Goal: Complete application form

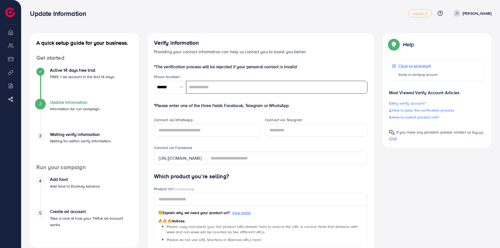
click at [219, 85] on input "tel" at bounding box center [277, 87] width 182 height 13
type input "**********"
click at [326, 49] on p "Providing your contact information can help us contact you to assist you better." at bounding box center [261, 51] width 214 height 6
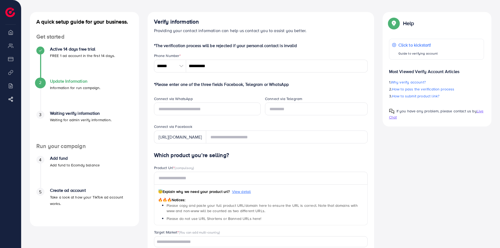
scroll to position [45, 0]
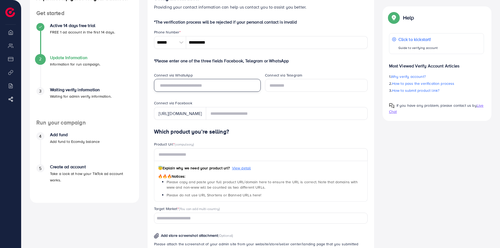
click at [184, 82] on input "text" at bounding box center [207, 85] width 107 height 13
click at [230, 68] on form "*The verification process will be rejected if your personal contact is invalid …" at bounding box center [261, 192] width 214 height 347
drag, startPoint x: 149, startPoint y: 57, endPoint x: 312, endPoint y: 64, distance: 163.3
click at [301, 63] on div "Verify information Providing your contact information can help us contact you t…" at bounding box center [261, 180] width 227 height 384
click at [316, 65] on form "*The verification process will be rejected if your personal contact is invalid …" at bounding box center [261, 192] width 214 height 347
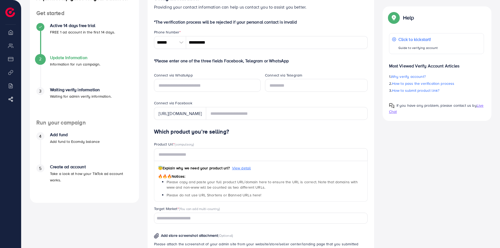
click at [173, 119] on div "[URL][DOMAIN_NAME]" at bounding box center [180, 113] width 52 height 13
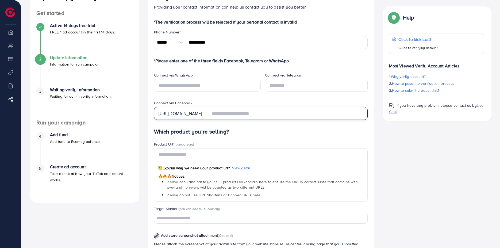
click at [245, 117] on input "text" at bounding box center [287, 113] width 162 height 13
click at [237, 114] on input "text" at bounding box center [287, 113] width 162 height 13
paste input "**********"
type input "**********"
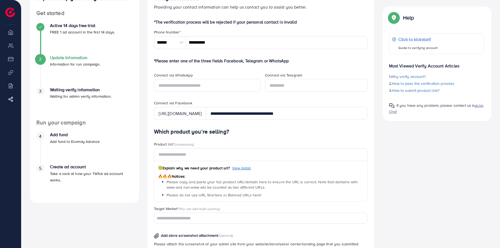
click at [305, 140] on div "Which product you’re selling? Product Url * (compulsory) 😇 Explain why we need …" at bounding box center [261, 242] width 214 height 228
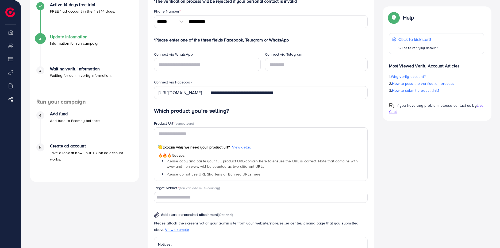
scroll to position [89, 0]
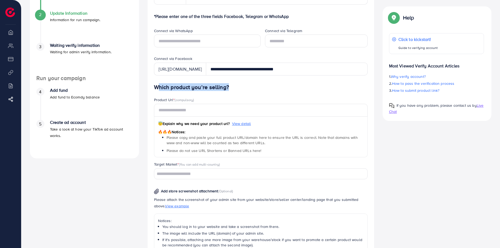
drag, startPoint x: 224, startPoint y: 87, endPoint x: 230, endPoint y: 88, distance: 6.2
click at [227, 87] on h4 "Which product you’re selling?" at bounding box center [261, 87] width 214 height 7
click at [245, 89] on h4 "Which product you’re selling?" at bounding box center [261, 87] width 214 height 7
click at [250, 86] on h4 "Which product you’re selling?" at bounding box center [261, 87] width 214 height 7
drag, startPoint x: 148, startPoint y: 88, endPoint x: 234, endPoint y: 89, distance: 85.9
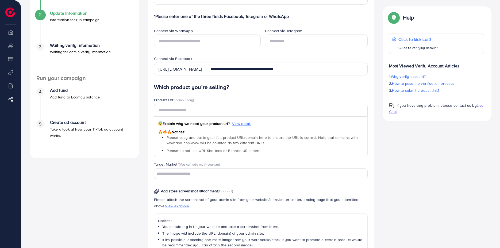
click at [234, 89] on div "Verify information Providing your contact information can help us contact you t…" at bounding box center [261, 136] width 227 height 384
click at [247, 92] on div "Which product you’re selling? Product Url * (compulsory) 😇 Explain why we need …" at bounding box center [261, 198] width 214 height 228
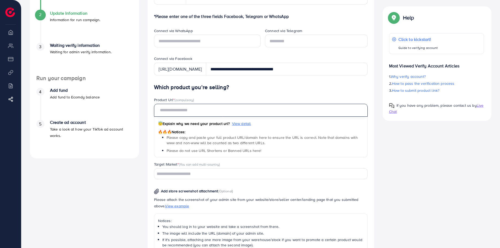
click at [192, 110] on input "text" at bounding box center [261, 110] width 214 height 13
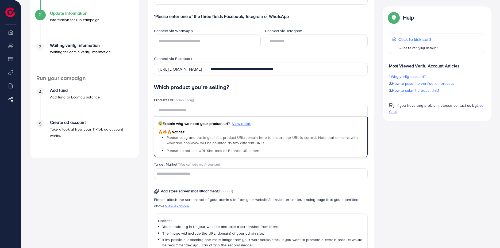
click at [253, 88] on h4 "Which product you’re selling?" at bounding box center [261, 87] width 214 height 7
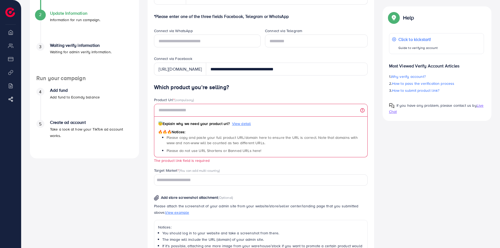
click at [251, 92] on div "Which product you’re selling? Product Url * (compulsory) 😇 Explain why we need …" at bounding box center [261, 201] width 214 height 234
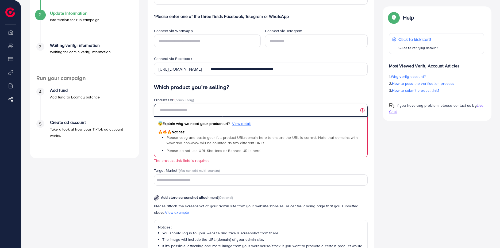
click at [207, 109] on input "text" at bounding box center [261, 110] width 214 height 13
paste input "**********"
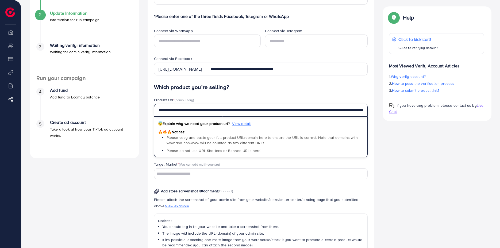
scroll to position [0, 1451]
type input "**********"
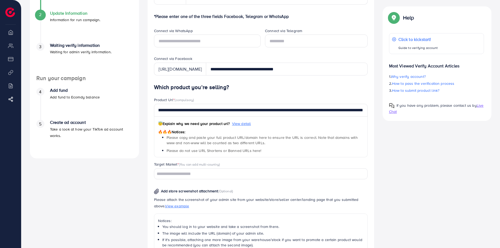
scroll to position [0, 0]
click at [427, 152] on div "A quick setup guide for your business. Get started Active 14 days free trial FR…" at bounding box center [261, 136] width 470 height 384
drag, startPoint x: 165, startPoint y: 124, endPoint x: 230, endPoint y: 126, distance: 65.0
click at [230, 126] on span "😇 Explain why we need your product url?" at bounding box center [194, 123] width 72 height 5
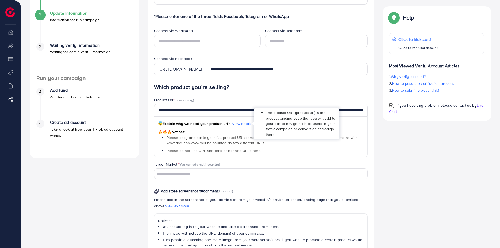
drag, startPoint x: 243, startPoint y: 125, endPoint x: 243, endPoint y: 121, distance: 3.7
click at [243, 125] on span "View detail" at bounding box center [241, 123] width 19 height 5
drag, startPoint x: 266, startPoint y: 111, endPoint x: 275, endPoint y: 135, distance: 25.9
click at [275, 135] on li "The product URL (product url) is the product landing page that you will add to …" at bounding box center [301, 123] width 70 height 27
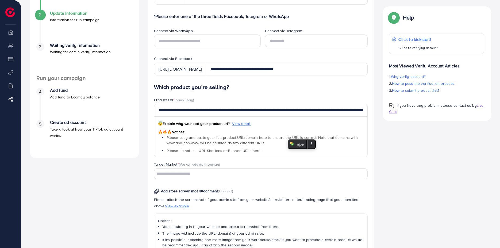
click at [272, 137] on div at bounding box center [272, 137] width 0 height 0
click at [428, 160] on div "A quick setup guide for your business. Get started Active 14 days free trial FR…" at bounding box center [261, 136] width 470 height 384
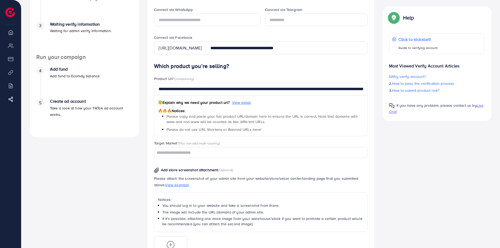
scroll to position [134, 0]
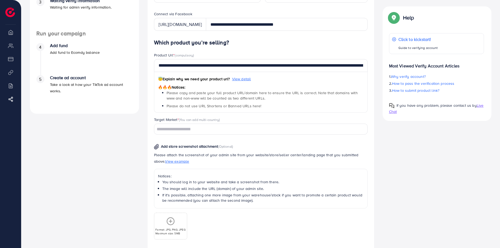
click at [176, 129] on input "Search for option" at bounding box center [258, 129] width 206 height 8
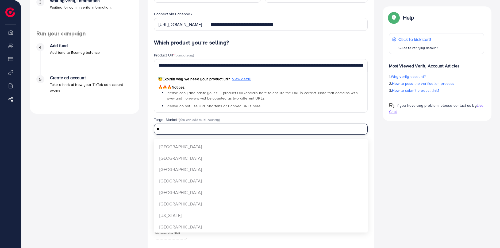
scroll to position [0, 0]
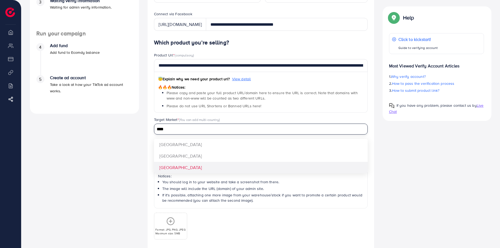
type input "****"
click at [186, 169] on div "**********" at bounding box center [261, 153] width 214 height 228
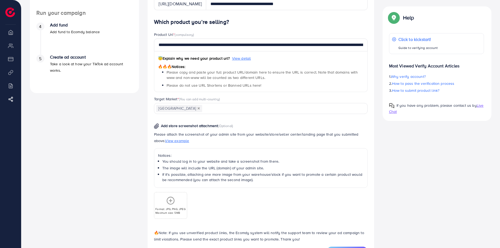
scroll to position [178, 0]
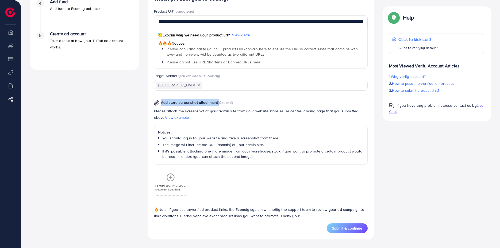
drag, startPoint x: 160, startPoint y: 102, endPoint x: 218, endPoint y: 102, distance: 57.8
click at [218, 102] on p "Add store screenshot attachment (Optional)" at bounding box center [193, 102] width 79 height 6
click at [264, 104] on div "Add store screenshot attachment (Optional) Please attach the screenshot of your…" at bounding box center [261, 145] width 222 height 100
drag, startPoint x: 159, startPoint y: 209, endPoint x: 301, endPoint y: 217, distance: 142.8
click at [302, 217] on p "🔥 Note: If you use unverified product links, the Ecomdy system will notify the …" at bounding box center [261, 212] width 214 height 13
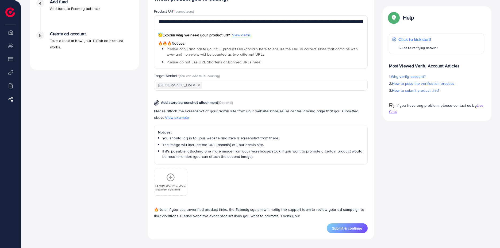
click at [233, 177] on div "Format: JPG, PNG, JPEG Maximum size: 5MB" at bounding box center [261, 180] width 214 height 31
click at [347, 228] on span "Submit & continue" at bounding box center [347, 227] width 30 height 5
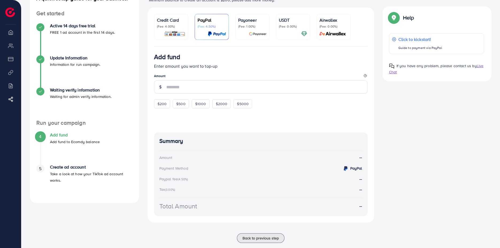
scroll to position [45, 0]
click at [433, 146] on div "A quick setup guide for your business. Get started Active 14 days free trial FR…" at bounding box center [261, 118] width 470 height 261
drag, startPoint x: 436, startPoint y: 123, endPoint x: 403, endPoint y: 113, distance: 34.3
click at [436, 122] on div "A quick setup guide for your business. Get started Active 14 days free trial FR…" at bounding box center [261, 118] width 470 height 261
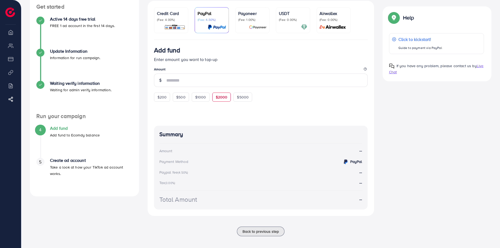
scroll to position [56, 0]
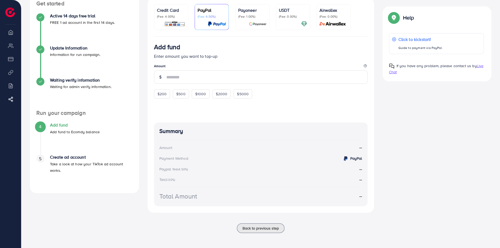
click at [426, 116] on div "A quick setup guide for your business. Get started Active 14 days free trial FR…" at bounding box center [261, 109] width 470 height 261
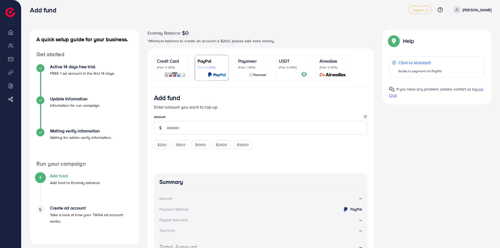
scroll to position [0, 0]
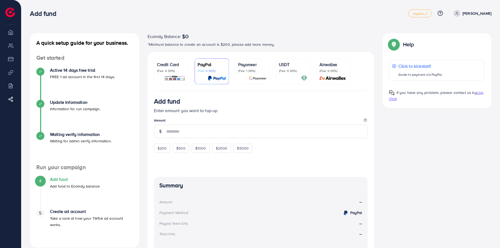
click at [78, 14] on div "Add fund" at bounding box center [219, 14] width 379 height 8
click at [223, 9] on div "Add fund regular_1 Help Center Contact Support Plans and Pricing Term and polic…" at bounding box center [261, 13] width 462 height 15
click at [325, 29] on div "A quick setup guide for your business. Get started Active 14 days free trial FR…" at bounding box center [260, 151] width 479 height 302
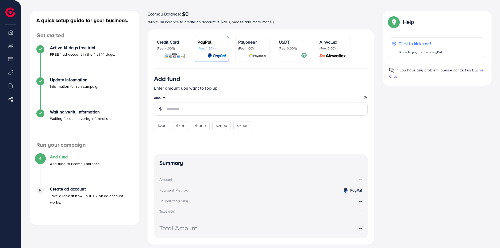
scroll to position [56, 0]
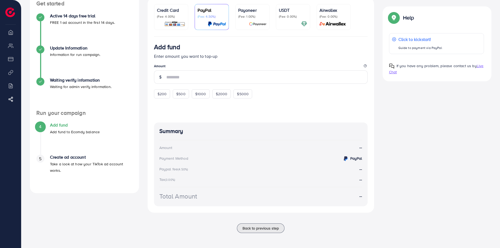
click at [435, 130] on div "A quick setup guide for your business. Get started Active 14 days free trial FR…" at bounding box center [261, 109] width 470 height 261
